Goal: Task Accomplishment & Management: Use online tool/utility

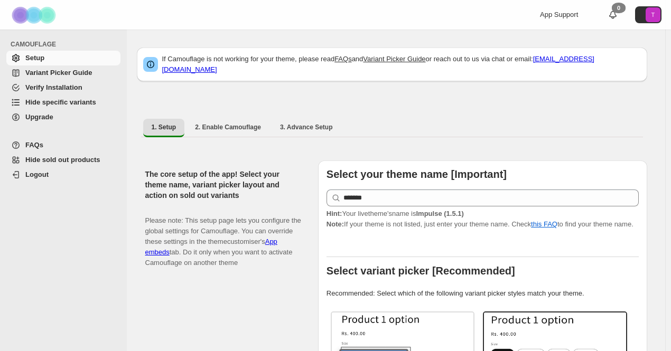
click at [54, 102] on span "Hide specific variants" at bounding box center [60, 102] width 71 height 8
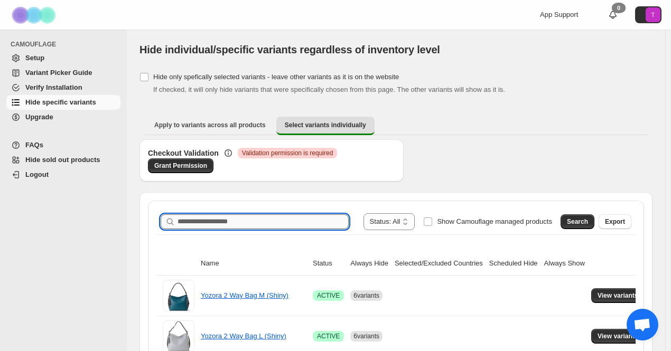
click at [299, 222] on input "Search product name" at bounding box center [263, 221] width 171 height 15
paste input "*******"
type input "*******"
click at [588, 221] on span "Search" at bounding box center [577, 222] width 21 height 8
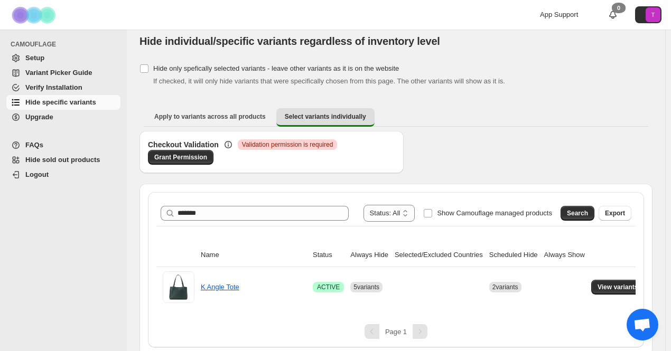
scroll to position [12, 0]
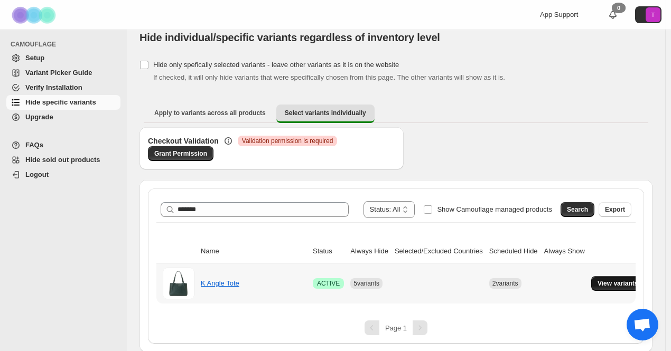
click at [610, 279] on span "View variants" at bounding box center [618, 283] width 41 height 8
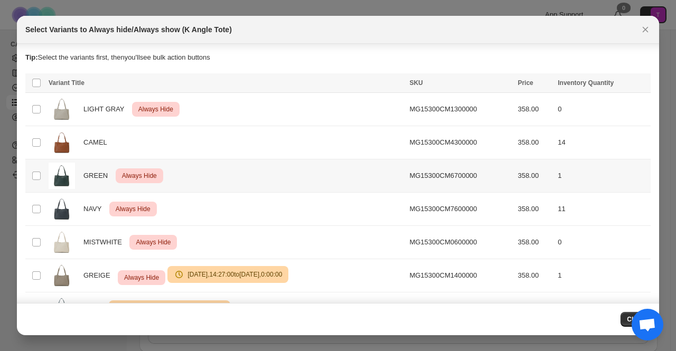
scroll to position [46, 0]
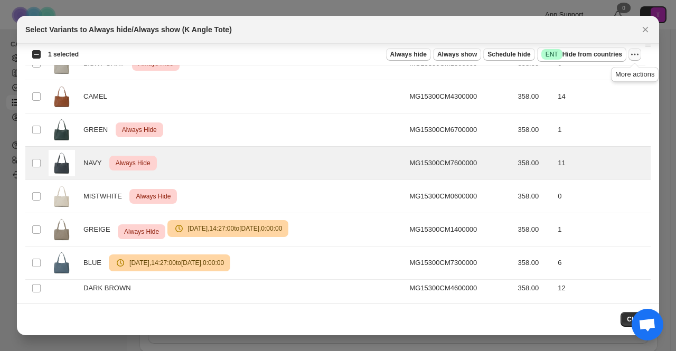
click at [633, 55] on icon "More actions" at bounding box center [635, 54] width 11 height 11
click at [609, 76] on span "Undo always hide" at bounding box center [585, 75] width 54 height 8
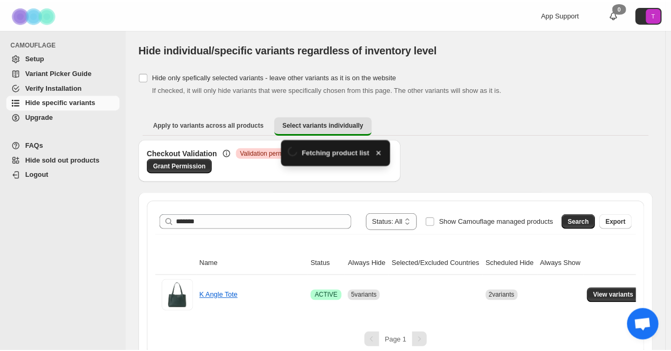
scroll to position [12, 0]
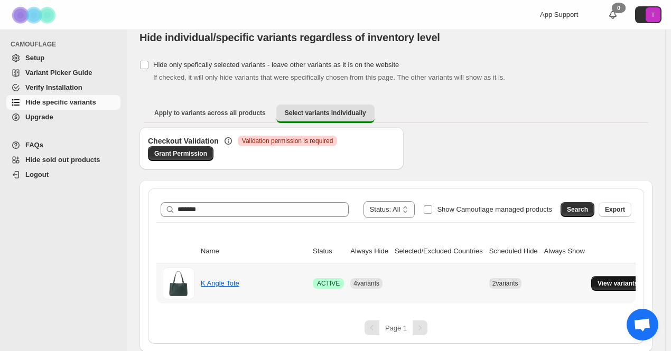
click at [613, 281] on span "View variants" at bounding box center [618, 283] width 41 height 8
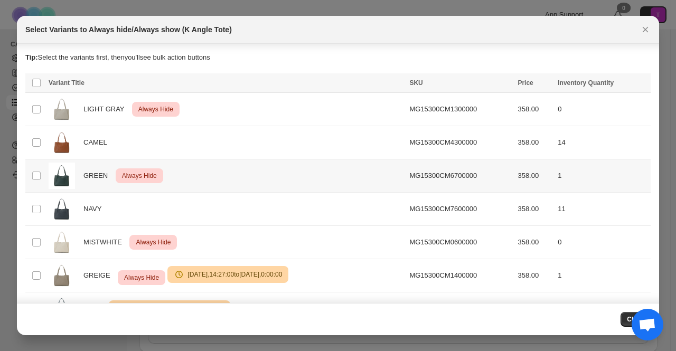
scroll to position [46, 0]
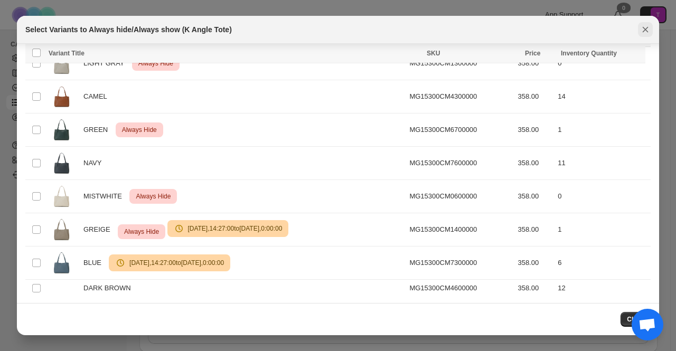
click at [645, 26] on icon "Close" at bounding box center [645, 29] width 11 height 11
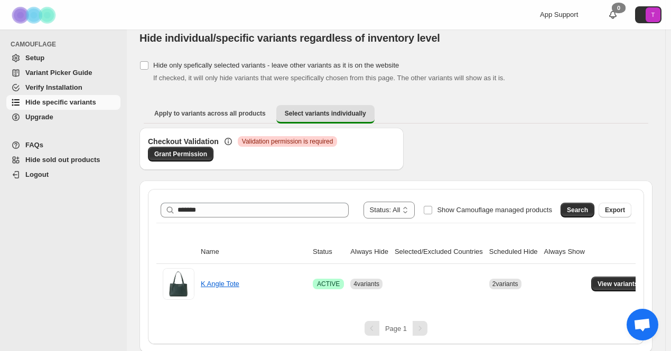
scroll to position [12, 0]
click at [626, 285] on span "View variants" at bounding box center [618, 283] width 41 height 8
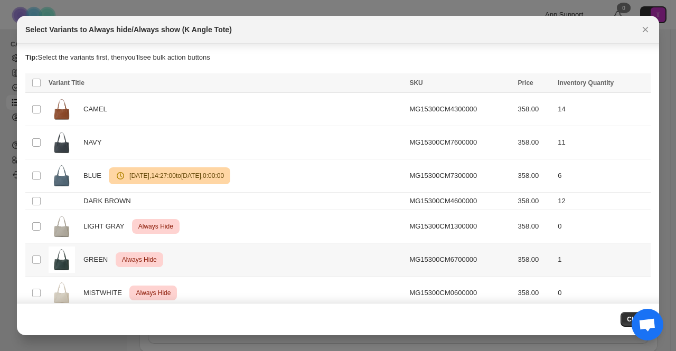
scroll to position [46, 0]
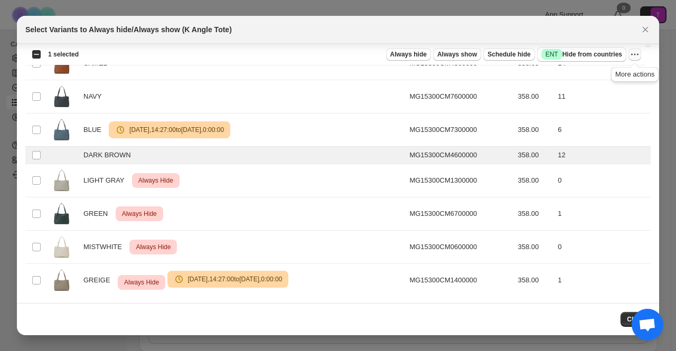
click at [637, 48] on button "More actions" at bounding box center [635, 54] width 13 height 13
click at [414, 52] on span "Always hide" at bounding box center [408, 54] width 36 height 8
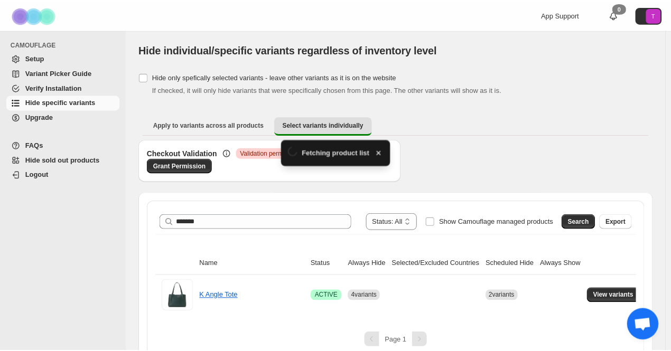
scroll to position [12, 0]
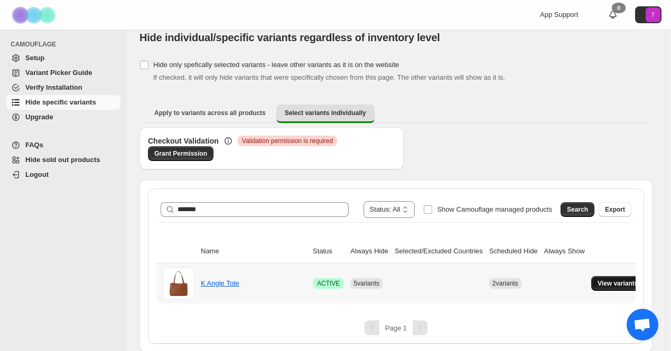
click at [606, 284] on span "View variants" at bounding box center [618, 283] width 41 height 8
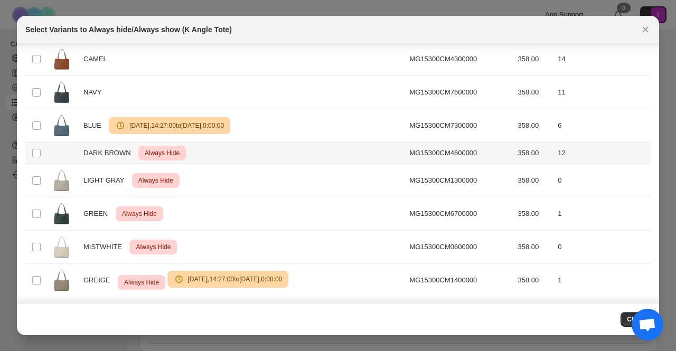
scroll to position [0, 0]
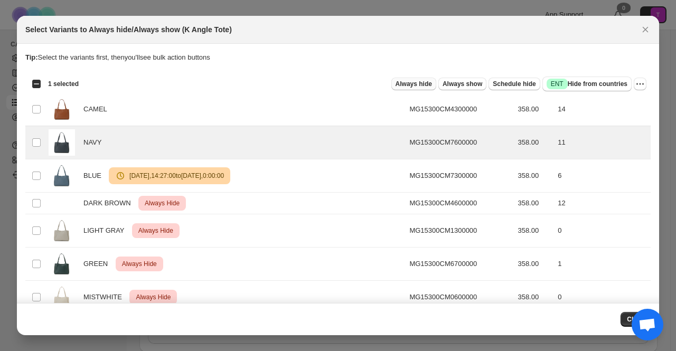
click at [428, 85] on span "Always hide" at bounding box center [414, 84] width 36 height 8
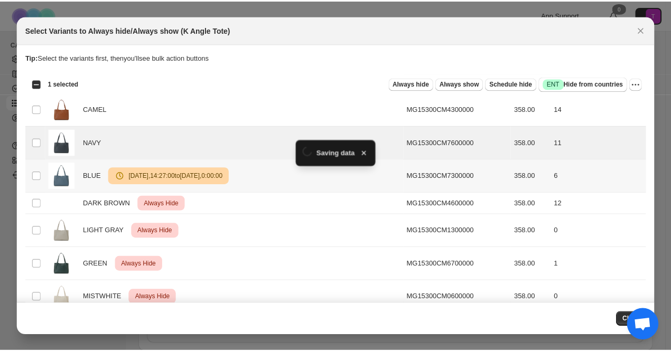
scroll to position [12, 0]
